Goal: Share content

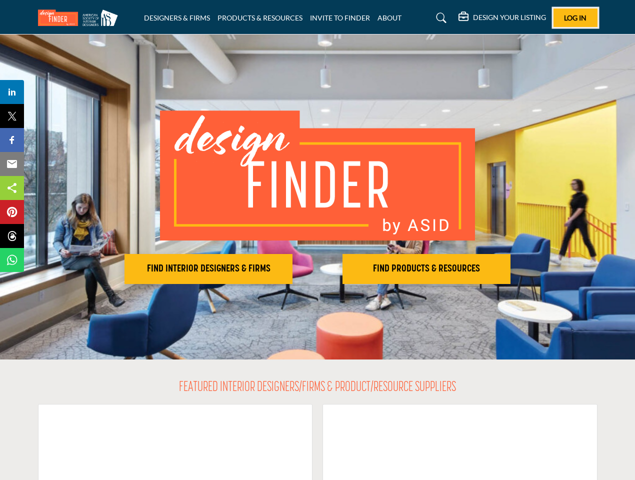
click at [575, 17] on span "Log In" at bounding box center [575, 17] width 22 height 8
click at [208, 269] on h2 "FIND INTERIOR DESIGNERS & FIRMS" at bounding box center [208, 269] width 162 height 12
click at [426, 269] on h2 "FIND PRODUCTS & RESOURCES" at bounding box center [426, 269] width 162 height 12
click at [12, 92] on span "Share" at bounding box center [16, 92] width 28 height 12
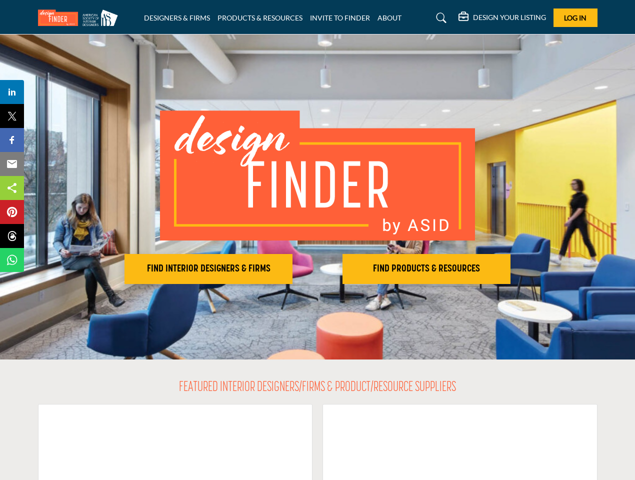
click at [12, 116] on span "Tweet" at bounding box center [16, 116] width 28 height 12
click at [12, 140] on span "Share" at bounding box center [16, 140] width 28 height 12
click at [12, 164] on span "Email" at bounding box center [15, 164] width 27 height 12
click at [12, 188] on span "Share" at bounding box center [16, 188] width 28 height 12
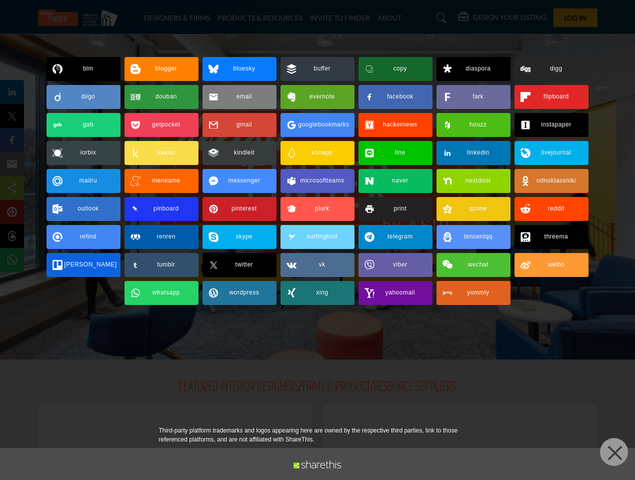
click at [12, 212] on span "Pin" at bounding box center [11, 212] width 18 height 12
